Goal: Information Seeking & Learning: Learn about a topic

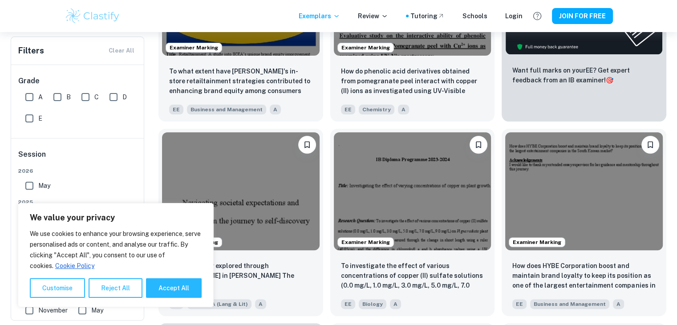
scroll to position [150, 0]
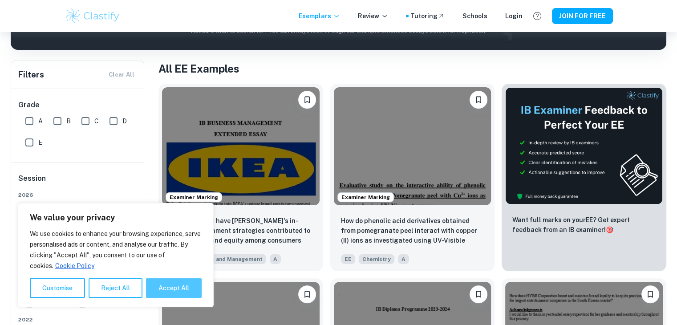
click at [173, 285] on button "Accept All" at bounding box center [174, 288] width 56 height 20
checkbox input "true"
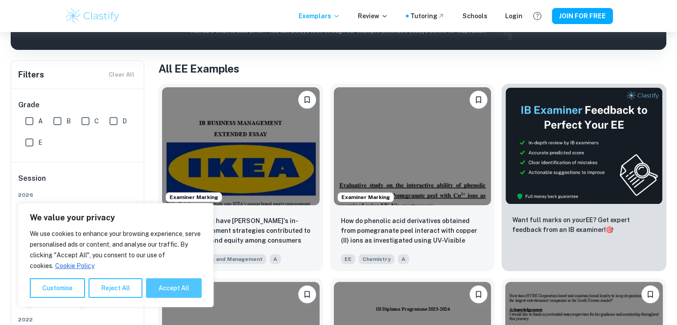
checkbox input "true"
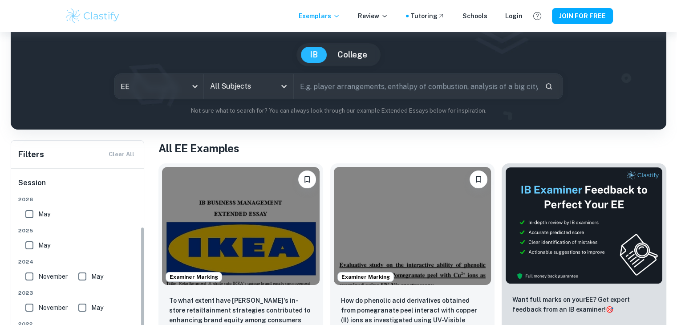
scroll to position [75, 0]
click at [27, 246] on input "May" at bounding box center [29, 246] width 18 height 18
checkbox input "true"
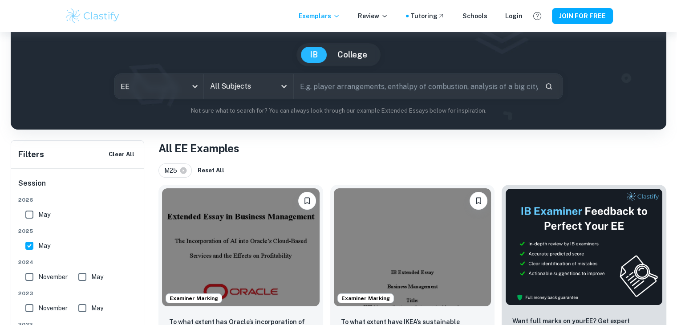
click at [23, 276] on input "November" at bounding box center [29, 277] width 18 height 18
checkbox input "true"
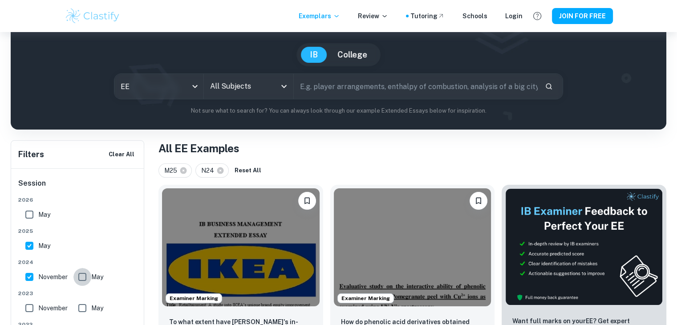
click at [85, 277] on input "May" at bounding box center [82, 277] width 18 height 18
checkbox input "true"
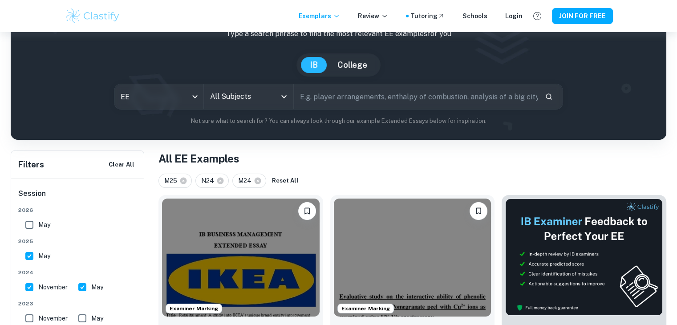
scroll to position [60, 0]
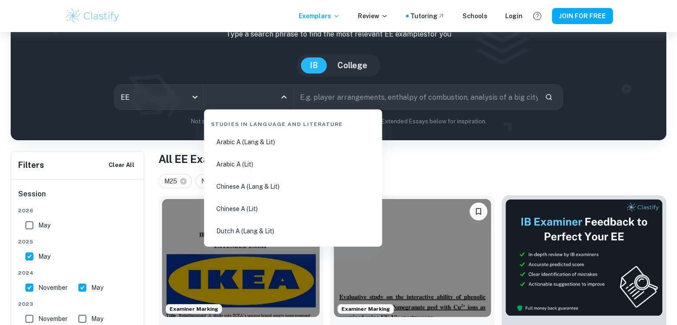
click at [246, 103] on input "All Subjects" at bounding box center [242, 97] width 68 height 17
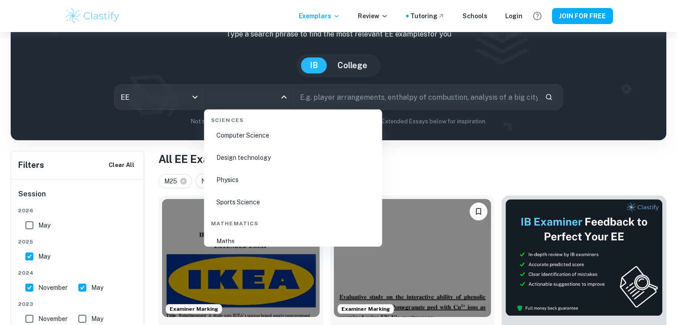
click at [242, 158] on li "Design technology" at bounding box center [292, 158] width 171 height 20
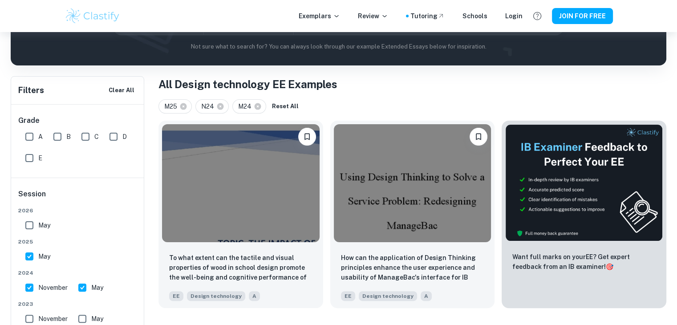
scroll to position [135, 0]
click at [28, 133] on input "A" at bounding box center [29, 136] width 18 height 18
checkbox input "true"
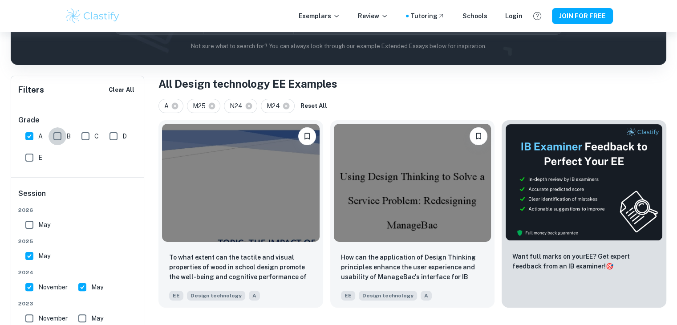
click at [59, 134] on input "B" at bounding box center [58, 136] width 18 height 18
checkbox input "true"
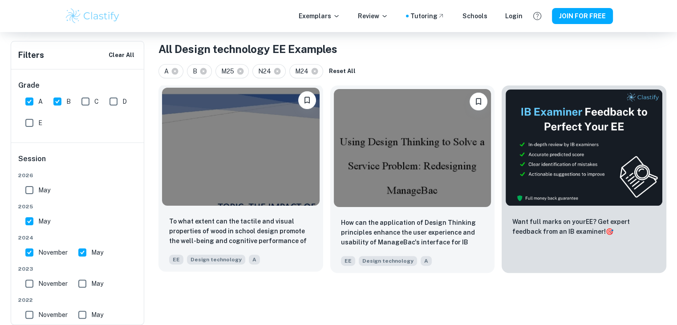
scroll to position [170, 0]
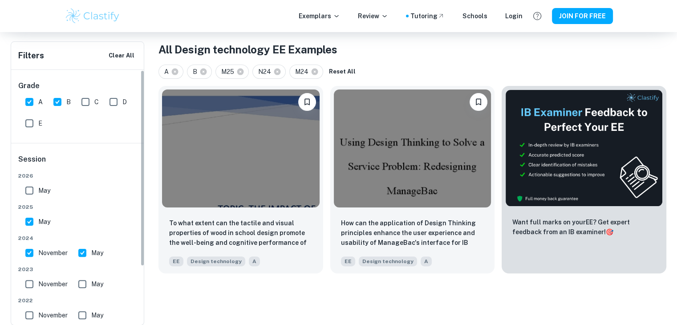
click at [31, 280] on input "November" at bounding box center [29, 284] width 18 height 18
checkbox input "true"
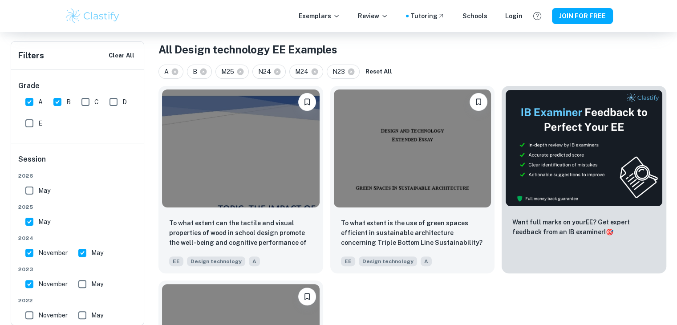
click at [81, 282] on input "May" at bounding box center [82, 284] width 18 height 18
checkbox input "true"
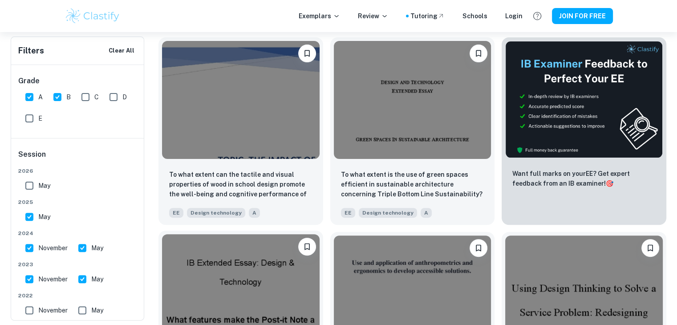
scroll to position [217, 0]
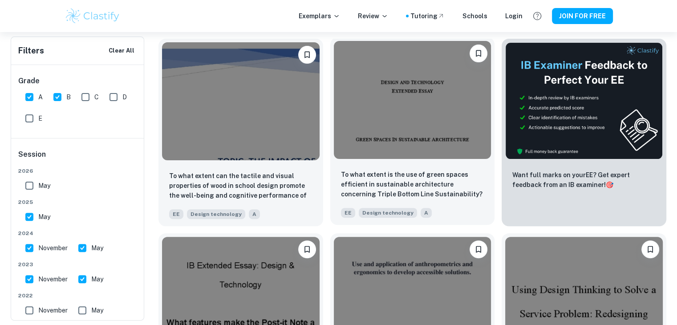
click at [395, 150] on img at bounding box center [413, 100] width 158 height 118
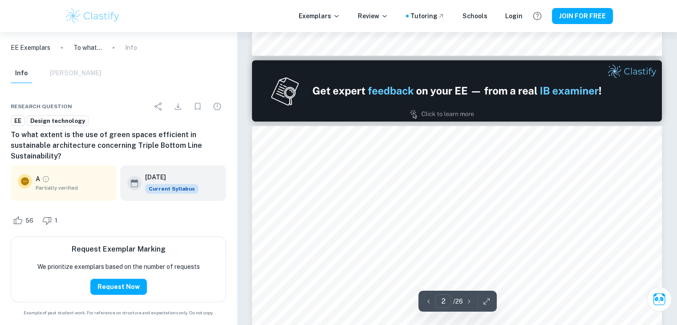
scroll to position [520, 0]
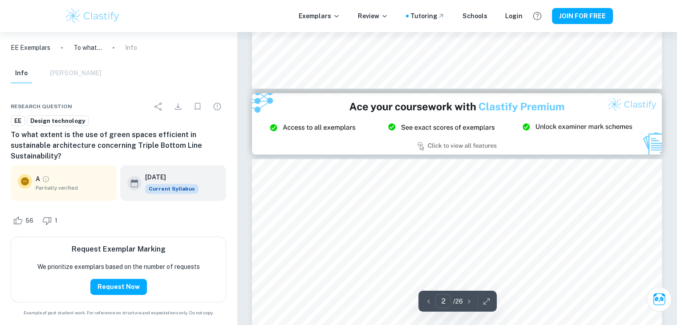
type input "3"
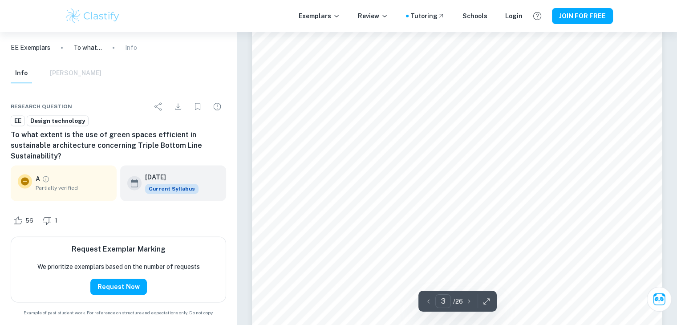
scroll to position [1188, 0]
